Goal: Information Seeking & Learning: Learn about a topic

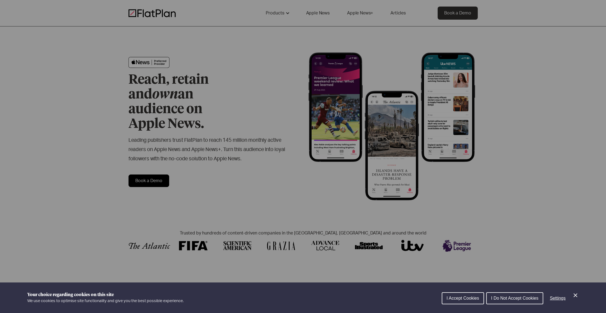
click at [447, 297] on span "I Accept Cookies" at bounding box center [462, 298] width 32 height 5
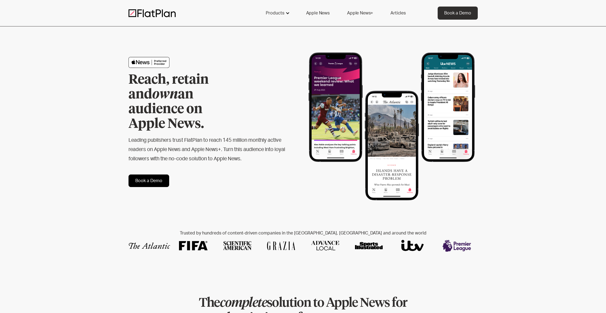
click at [287, 13] on div at bounding box center [287, 13] width 4 height 4
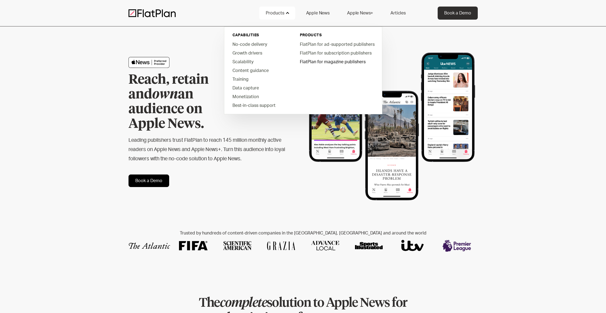
click at [311, 61] on link "FlatPlan for magazine publishers" at bounding box center [336, 61] width 83 height 9
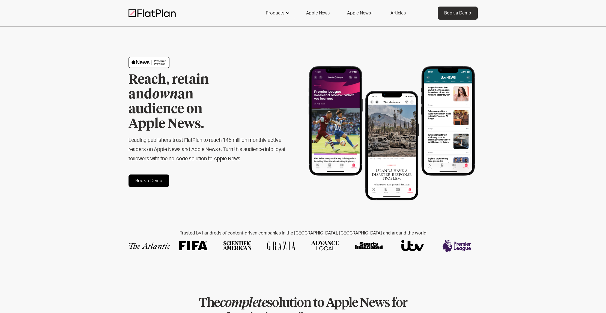
click at [287, 16] on div "Products" at bounding box center [277, 13] width 36 height 13
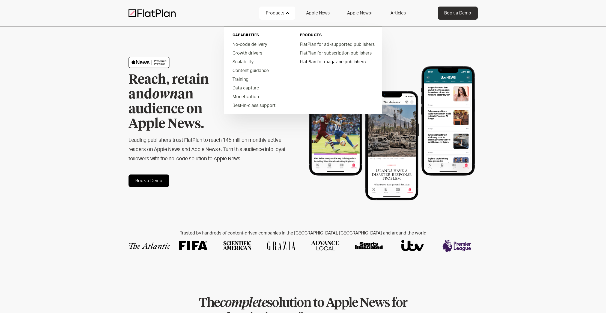
click at [303, 62] on link "FlatPlan for magazine publishers" at bounding box center [336, 61] width 83 height 9
